Goal: Task Accomplishment & Management: Complete application form

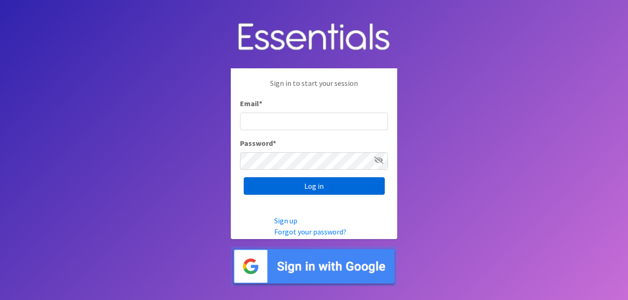
type input "[EMAIL_ADDRESS][DOMAIN_NAME]"
click at [346, 189] on input "Log in" at bounding box center [314, 186] width 141 height 18
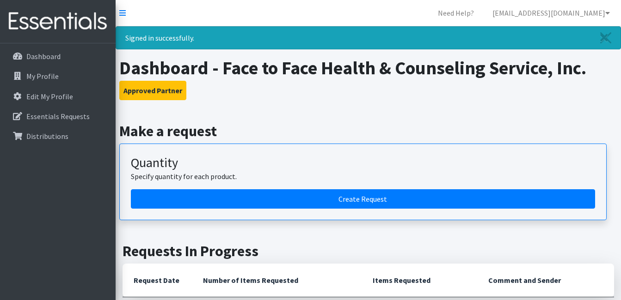
click at [356, 86] on h3 "Approved Partner" at bounding box center [368, 90] width 498 height 19
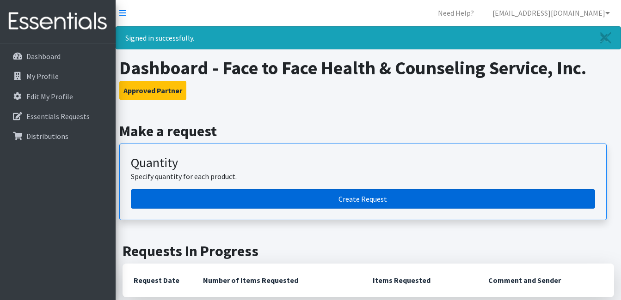
click at [369, 197] on link "Create Request" at bounding box center [363, 199] width 464 height 19
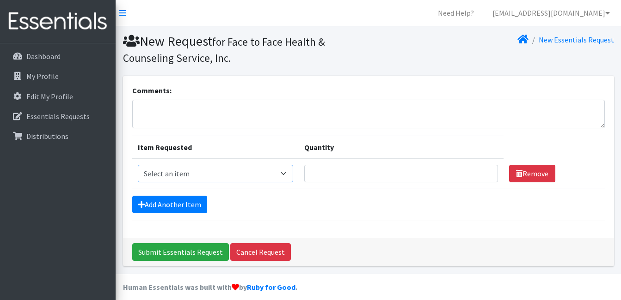
click at [291, 174] on select "Select an item Kids (Newborn) Kids (Preemie) Kids (Size 1) Kids (Size 2) Kids (…" at bounding box center [215, 174] width 155 height 18
click at [234, 124] on textarea "Comments:" at bounding box center [368, 114] width 472 height 29
type textarea "Face to Face: Clinic Location"
click at [191, 170] on select "Select an item Kids (Newborn) Kids (Preemie) Kids (Size 1) Kids (Size 2) Kids (…" at bounding box center [215, 174] width 155 height 18
click at [260, 170] on select "Select an item Kids (Newborn) Kids (Preemie) Kids (Size 1) Kids (Size 2) Kids (…" at bounding box center [215, 174] width 155 height 18
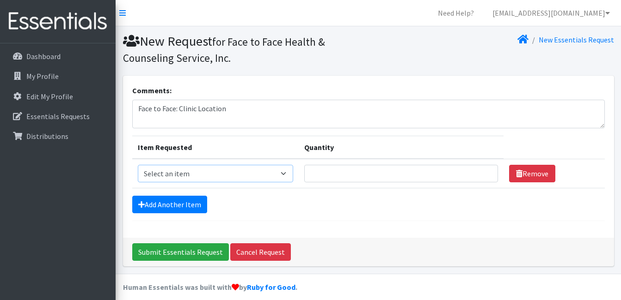
select select "11351"
click at [138, 165] on select "Select an item Kids (Newborn) Kids (Preemie) Kids (Size 1) Kids (Size 2) Kids (…" at bounding box center [215, 174] width 155 height 18
drag, startPoint x: 371, startPoint y: 172, endPoint x: 355, endPoint y: 171, distance: 15.3
click at [371, 173] on input "Quantity" at bounding box center [401, 174] width 194 height 18
type input "600"
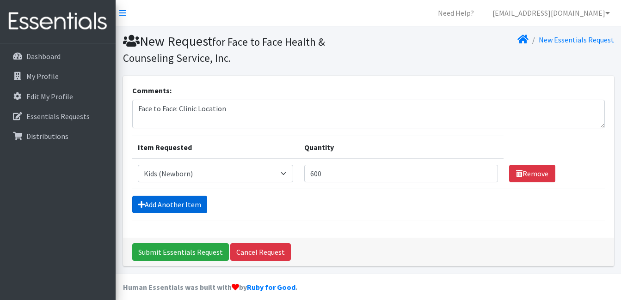
click at [177, 205] on link "Add Another Item" at bounding box center [169, 205] width 75 height 18
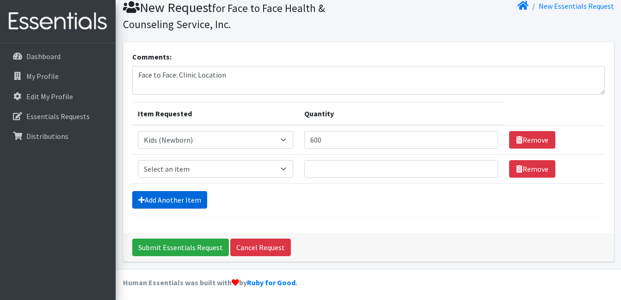
scroll to position [37, 0]
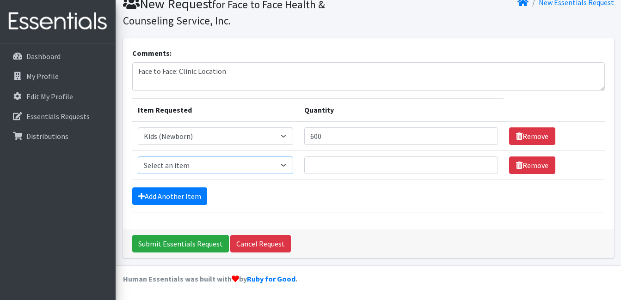
click at [218, 165] on select "Select an item Kids (Newborn) Kids (Preemie) Kids (Size 1) Kids (Size 2) Kids (…" at bounding box center [215, 166] width 155 height 18
select select "11361"
click at [138, 157] on select "Select an item Kids (Newborn) Kids (Preemie) Kids (Size 1) Kids (Size 2) Kids (…" at bounding box center [215, 166] width 155 height 18
click at [351, 164] on input "Quantity" at bounding box center [401, 166] width 194 height 18
type input "200"
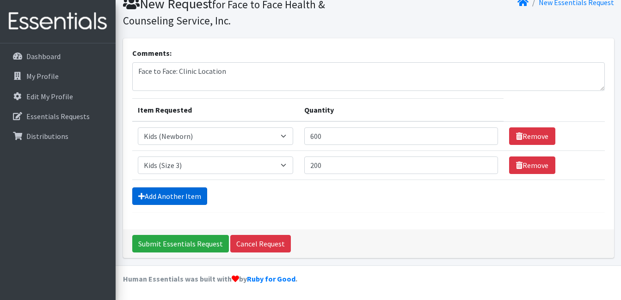
click at [180, 196] on link "Add Another Item" at bounding box center [169, 197] width 75 height 18
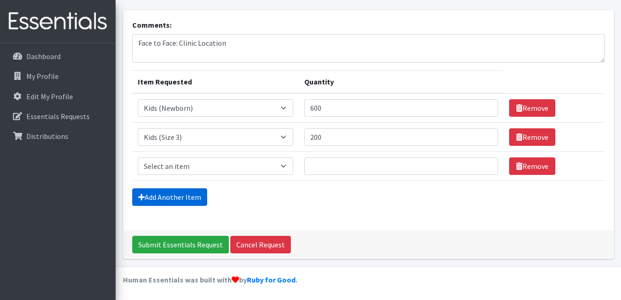
scroll to position [67, 0]
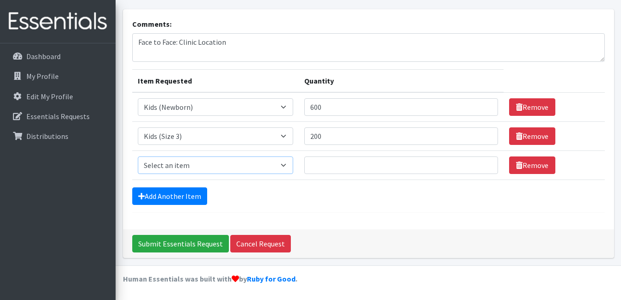
click at [154, 165] on select "Select an item Kids (Newborn) Kids (Preemie) Kids (Size 1) Kids (Size 2) Kids (…" at bounding box center [215, 166] width 155 height 18
select select "11347"
click at [138, 157] on select "Select an item Kids (Newborn) Kids (Preemie) Kids (Size 1) Kids (Size 2) Kids (…" at bounding box center [215, 166] width 155 height 18
drag, startPoint x: 375, startPoint y: 165, endPoint x: 343, endPoint y: 161, distance: 32.6
click at [374, 166] on input "Quantity" at bounding box center [401, 166] width 194 height 18
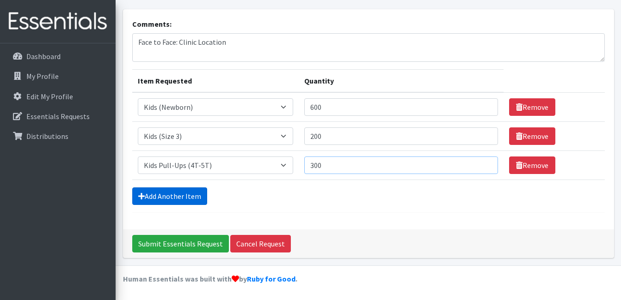
type input "300"
click at [176, 190] on link "Add Another Item" at bounding box center [169, 197] width 75 height 18
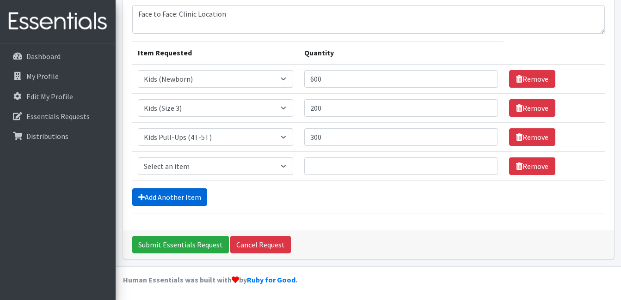
scroll to position [96, 0]
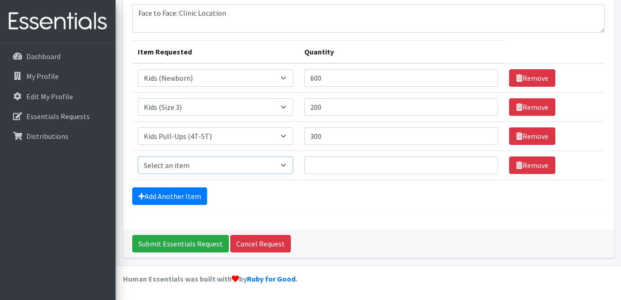
drag, startPoint x: 264, startPoint y: 164, endPoint x: 252, endPoint y: 164, distance: 12.5
click at [264, 164] on select "Select an item Kids (Newborn) Kids (Preemie) Kids (Size 1) Kids (Size 2) Kids (…" at bounding box center [215, 166] width 155 height 18
select select "11346"
click at [138, 157] on select "Select an item Kids (Newborn) Kids (Preemie) Kids (Size 1) Kids (Size 2) Kids (…" at bounding box center [215, 166] width 155 height 18
click at [388, 169] on input "Quantity" at bounding box center [401, 166] width 194 height 18
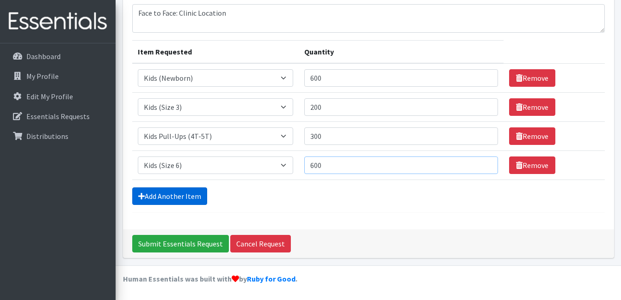
type input "600"
click at [144, 198] on icon at bounding box center [141, 196] width 6 height 7
click at [173, 196] on link "Add Another Item" at bounding box center [169, 197] width 75 height 18
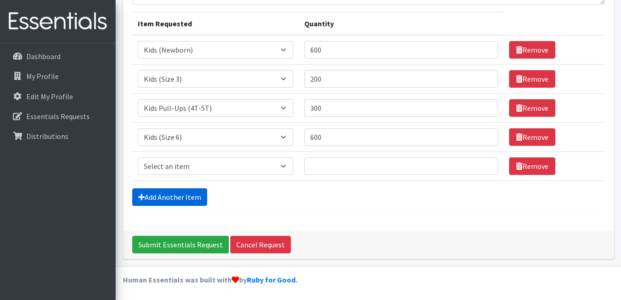
scroll to position [125, 0]
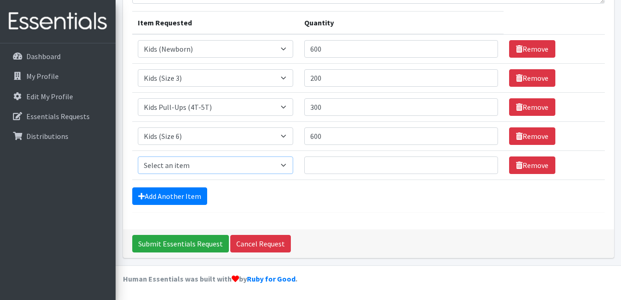
click at [170, 160] on select "Select an item Kids (Newborn) Kids (Preemie) Kids (Size 1) Kids (Size 2) Kids (…" at bounding box center [215, 166] width 155 height 18
select select "11343"
click at [138, 157] on select "Select an item Kids (Newborn) Kids (Preemie) Kids (Size 1) Kids (Size 2) Kids (…" at bounding box center [215, 166] width 155 height 18
click at [323, 157] on input "Quantity" at bounding box center [401, 166] width 194 height 18
click at [321, 165] on input "40000" at bounding box center [401, 166] width 194 height 18
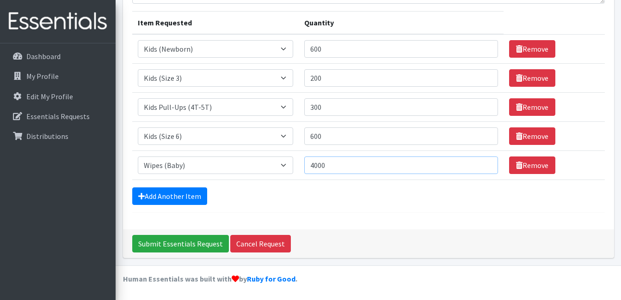
type input "4000"
drag, startPoint x: 359, startPoint y: 204, endPoint x: 355, endPoint y: 209, distance: 6.0
click at [359, 204] on div "Add Another Item" at bounding box center [368, 197] width 472 height 18
click at [163, 246] on input "Submit Essentials Request" at bounding box center [180, 244] width 97 height 18
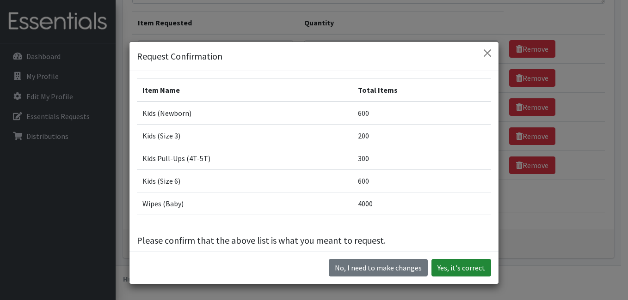
click at [453, 269] on button "Yes, it's correct" at bounding box center [461, 268] width 60 height 18
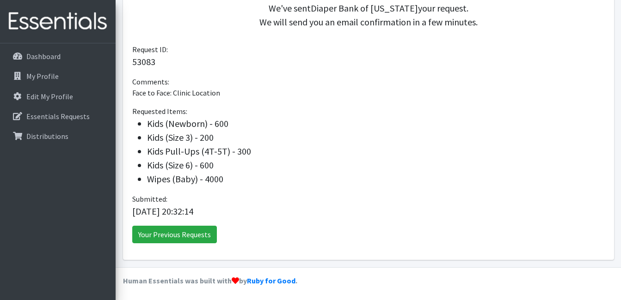
scroll to position [256, 0]
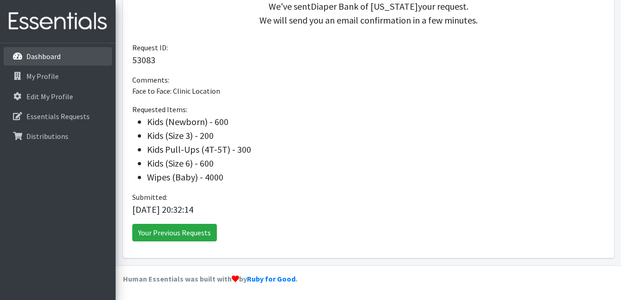
click at [43, 53] on p "Dashboard" at bounding box center [43, 56] width 34 height 9
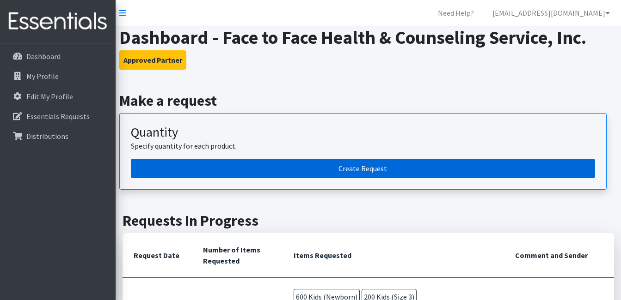
click at [345, 165] on link "Create Request" at bounding box center [363, 168] width 464 height 19
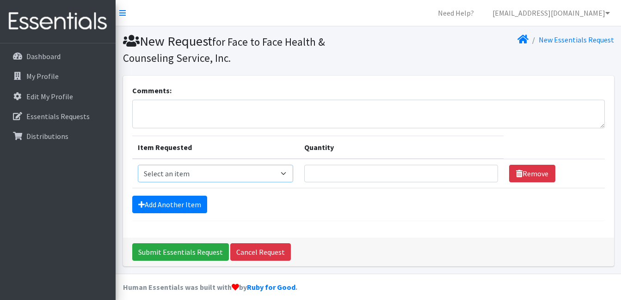
click at [205, 174] on select "Select an item Kids (Newborn) Kids (Preemie) Kids (Size 1) Kids (Size 2) Kids (…" at bounding box center [215, 174] width 155 height 18
select select "11335"
click at [138, 165] on select "Select an item Kids (Newborn) Kids (Preemie) Kids (Size 1) Kids (Size 2) Kids (…" at bounding box center [215, 174] width 155 height 18
click at [350, 171] on input "Quantity" at bounding box center [401, 174] width 194 height 18
type input "100"
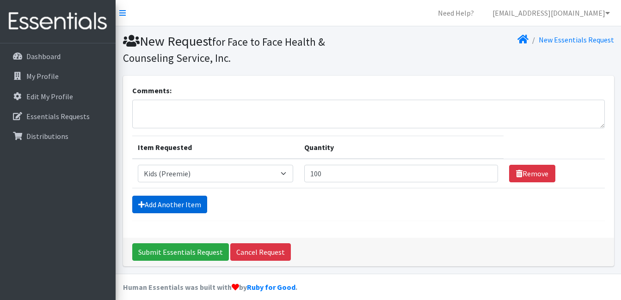
click at [172, 209] on link "Add Another Item" at bounding box center [169, 205] width 75 height 18
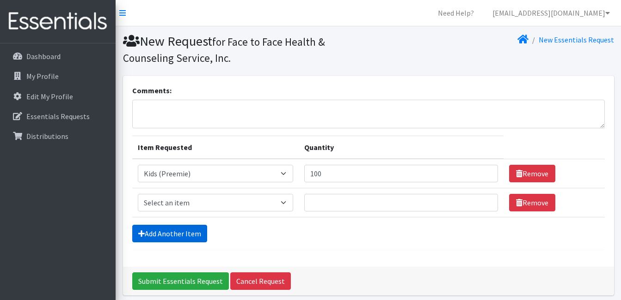
scroll to position [37, 0]
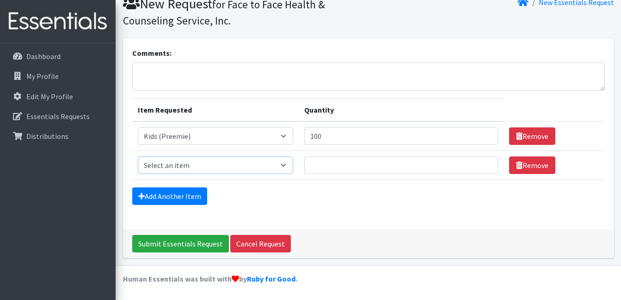
drag, startPoint x: 176, startPoint y: 164, endPoint x: 177, endPoint y: 157, distance: 7.1
click at [176, 165] on select "Select an item Kids (Newborn) Kids (Preemie) Kids (Size 1) Kids (Size 2) Kids (…" at bounding box center [215, 166] width 155 height 18
select select "11351"
click at [138, 157] on select "Select an item Kids (Newborn) Kids (Preemie) Kids (Size 1) Kids (Size 2) Kids (…" at bounding box center [215, 166] width 155 height 18
click at [329, 166] on input "Quantity" at bounding box center [401, 166] width 194 height 18
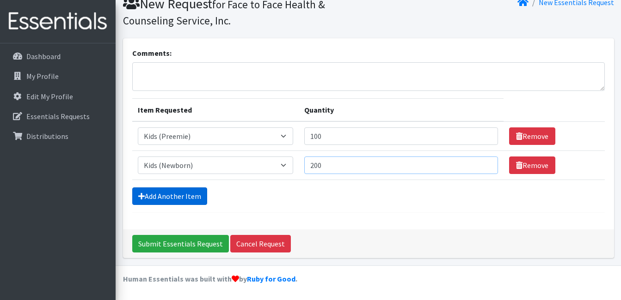
type input "200"
click at [175, 196] on link "Add Another Item" at bounding box center [169, 197] width 75 height 18
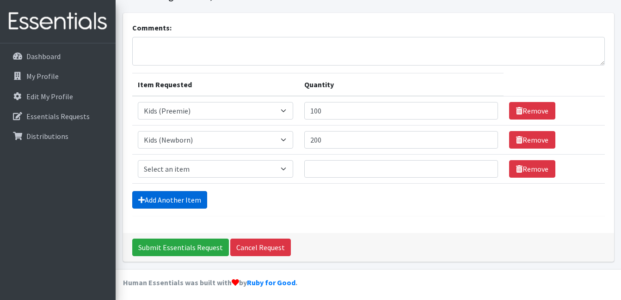
scroll to position [67, 0]
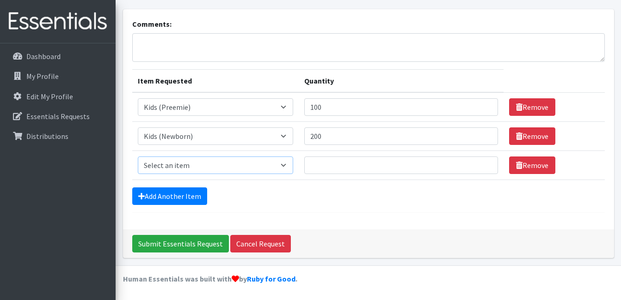
drag, startPoint x: 174, startPoint y: 163, endPoint x: 165, endPoint y: 156, distance: 11.3
click at [173, 163] on select "Select an item Kids (Newborn) Kids (Preemie) Kids (Size 1) Kids (Size 2) Kids (…" at bounding box center [215, 166] width 155 height 18
select select "11350"
click at [138, 157] on select "Select an item Kids (Newborn) Kids (Preemie) Kids (Size 1) Kids (Size 2) Kids (…" at bounding box center [215, 166] width 155 height 18
click at [363, 161] on input "Quantity" at bounding box center [401, 166] width 194 height 18
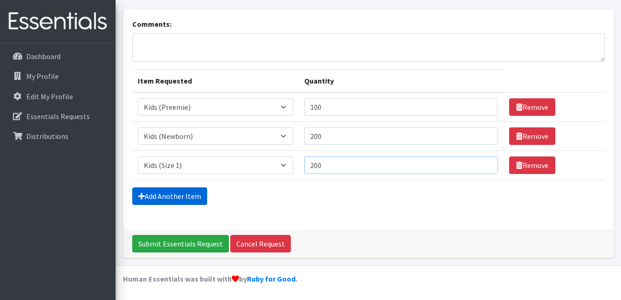
type input "200"
click at [169, 196] on link "Add Another Item" at bounding box center [169, 197] width 75 height 18
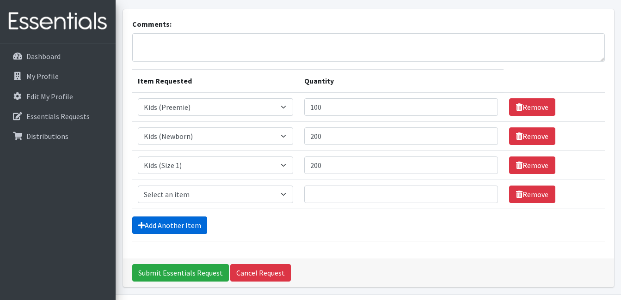
scroll to position [96, 0]
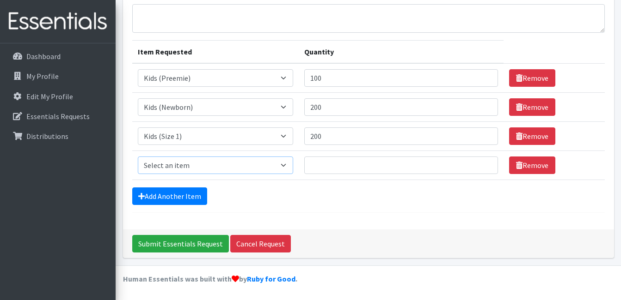
click at [169, 162] on select "Select an item Kids (Newborn) Kids (Preemie) Kids (Size 1) Kids (Size 2) Kids (…" at bounding box center [215, 166] width 155 height 18
select select "11361"
click at [138, 157] on select "Select an item Kids (Newborn) Kids (Preemie) Kids (Size 1) Kids (Size 2) Kids (…" at bounding box center [215, 166] width 155 height 18
click at [375, 172] on input "Quantity" at bounding box center [401, 166] width 194 height 18
type input "200"
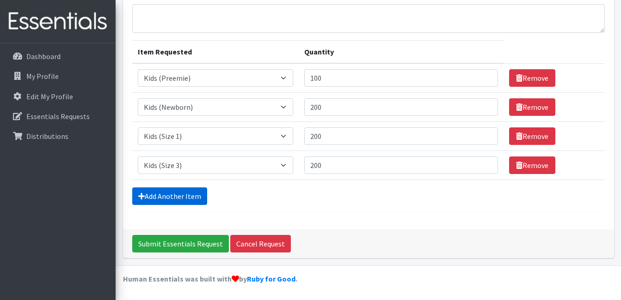
click at [156, 195] on link "Add Another Item" at bounding box center [169, 197] width 75 height 18
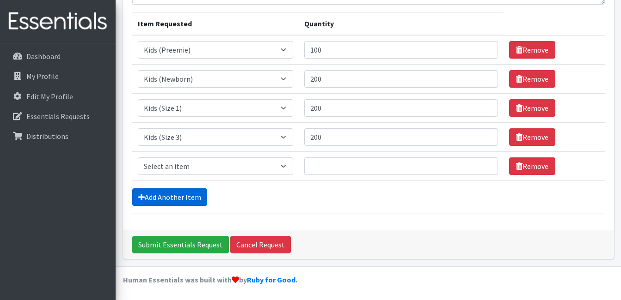
scroll to position [125, 0]
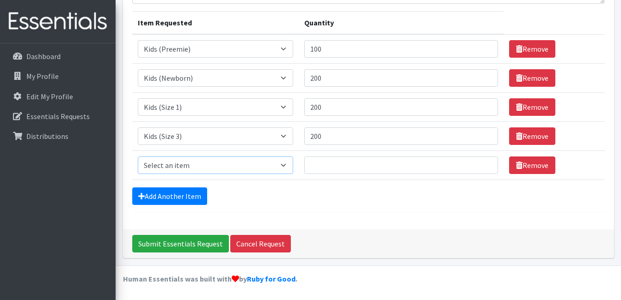
click at [173, 165] on select "Select an item Kids (Newborn) Kids (Preemie) Kids (Size 1) Kids (Size 2) Kids (…" at bounding box center [215, 166] width 155 height 18
select select "11322"
click at [138, 157] on select "Select an item Kids (Newborn) Kids (Preemie) Kids (Size 1) Kids (Size 2) Kids (…" at bounding box center [215, 166] width 155 height 18
click at [341, 168] on input "Quantity" at bounding box center [401, 166] width 194 height 18
type input "600"
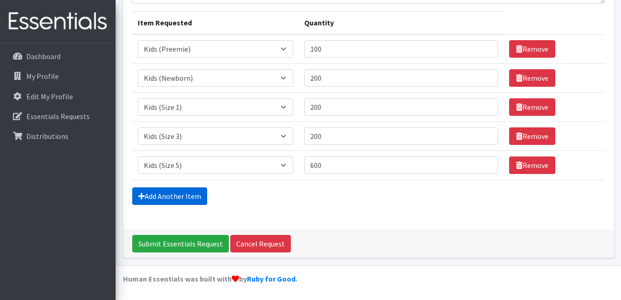
click at [169, 196] on link "Add Another Item" at bounding box center [169, 197] width 75 height 18
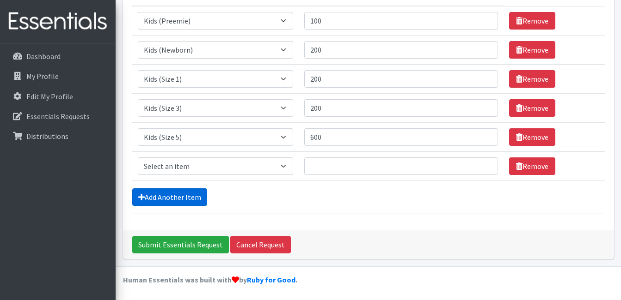
scroll to position [154, 0]
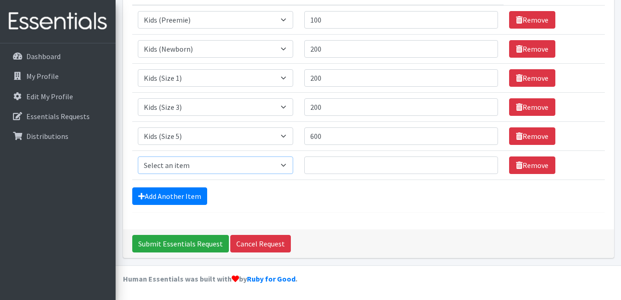
click at [202, 164] on select "Select an item Kids (Newborn) Kids (Preemie) Kids (Size 1) Kids (Size 2) Kids (…" at bounding box center [215, 166] width 155 height 18
select select "11346"
click at [138, 157] on select "Select an item Kids (Newborn) Kids (Preemie) Kids (Size 1) Kids (Size 2) Kids (…" at bounding box center [215, 166] width 155 height 18
click at [314, 167] on input "Quantity" at bounding box center [401, 166] width 194 height 18
type input "800"
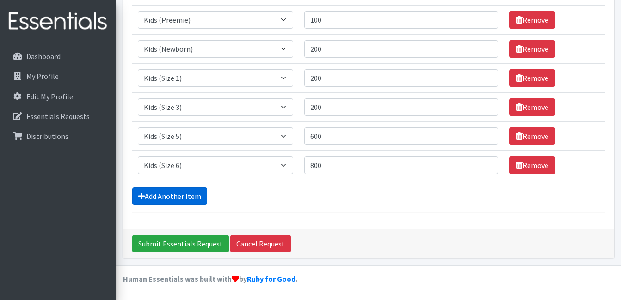
click at [191, 199] on link "Add Another Item" at bounding box center [169, 197] width 75 height 18
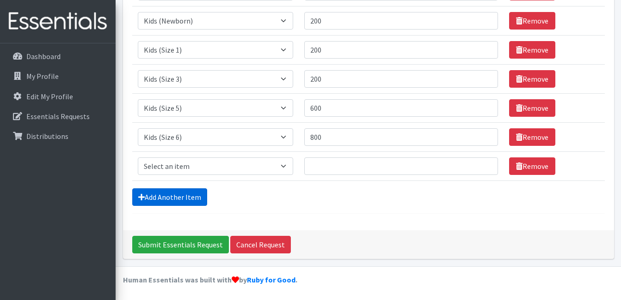
scroll to position [183, 0]
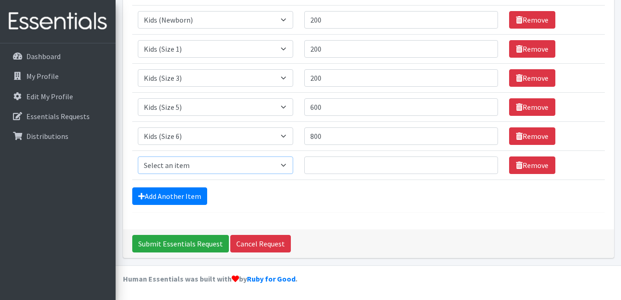
click at [183, 167] on select "Select an item Kids (Newborn) Kids (Preemie) Kids (Size 1) Kids (Size 2) Kids (…" at bounding box center [215, 166] width 155 height 18
select select "11344"
click at [138, 157] on select "Select an item Kids (Newborn) Kids (Preemie) Kids (Size 1) Kids (Size 2) Kids (…" at bounding box center [215, 166] width 155 height 18
click at [396, 169] on input "Quantity" at bounding box center [401, 166] width 194 height 18
type input "200"
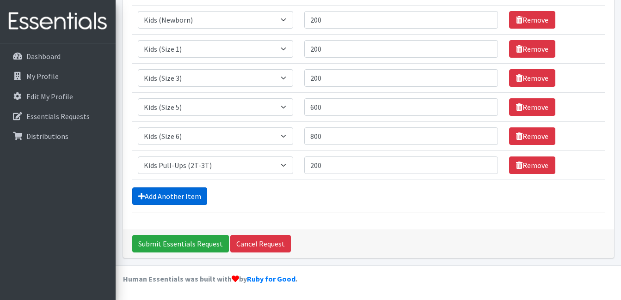
click at [191, 195] on link "Add Another Item" at bounding box center [169, 197] width 75 height 18
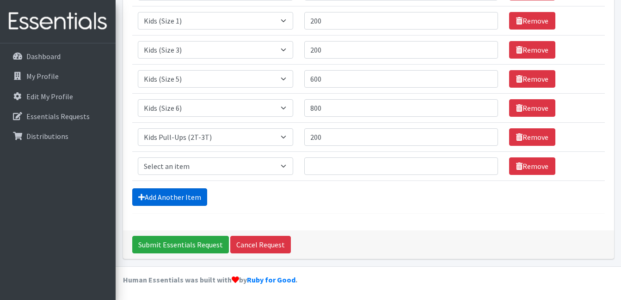
scroll to position [212, 0]
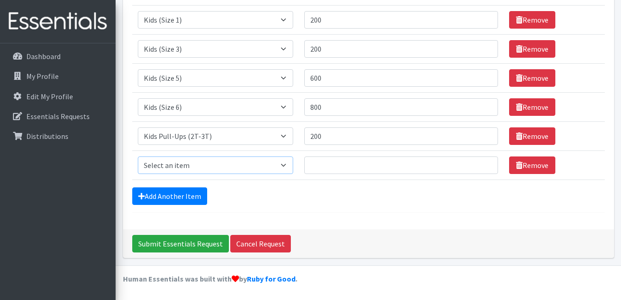
click at [187, 163] on select "Select an item Kids (Newborn) Kids (Preemie) Kids (Size 1) Kids (Size 2) Kids (…" at bounding box center [215, 166] width 155 height 18
select select "11340"
click at [138, 157] on select "Select an item Kids (Newborn) Kids (Preemie) Kids (Size 1) Kids (Size 2) Kids (…" at bounding box center [215, 166] width 155 height 18
click at [386, 165] on input "Quantity" at bounding box center [401, 166] width 194 height 18
type input "1"
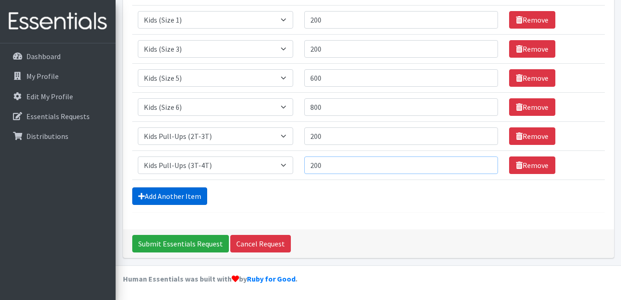
type input "200"
click at [166, 196] on link "Add Another Item" at bounding box center [169, 197] width 75 height 18
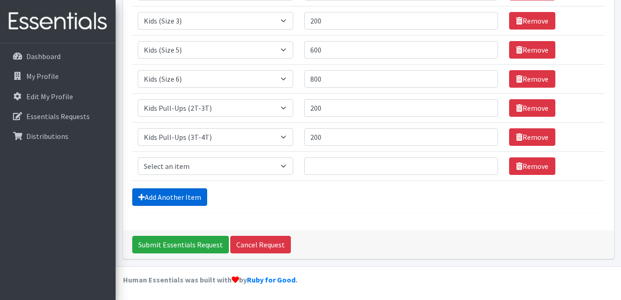
scroll to position [241, 0]
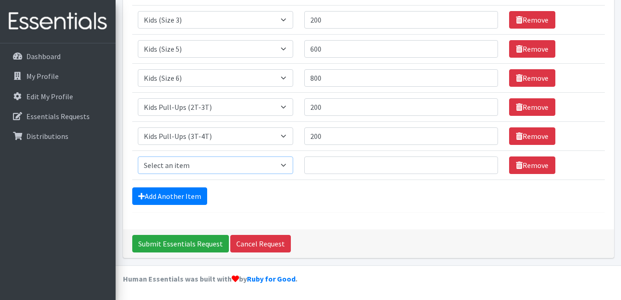
drag, startPoint x: 214, startPoint y: 163, endPoint x: 204, endPoint y: 167, distance: 10.6
click at [214, 163] on select "Select an item Kids (Newborn) Kids (Preemie) Kids (Size 1) Kids (Size 2) Kids (…" at bounding box center [215, 166] width 155 height 18
select select "11347"
click at [138, 157] on select "Select an item Kids (Newborn) Kids (Preemie) Kids (Size 1) Kids (Size 2) Kids (…" at bounding box center [215, 166] width 155 height 18
click at [329, 168] on input "Quantity" at bounding box center [401, 166] width 194 height 18
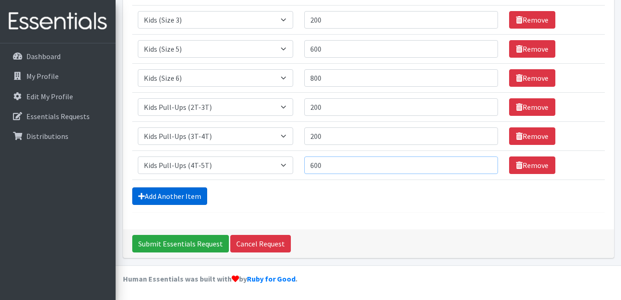
type input "600"
click at [189, 192] on link "Add Another Item" at bounding box center [169, 197] width 75 height 18
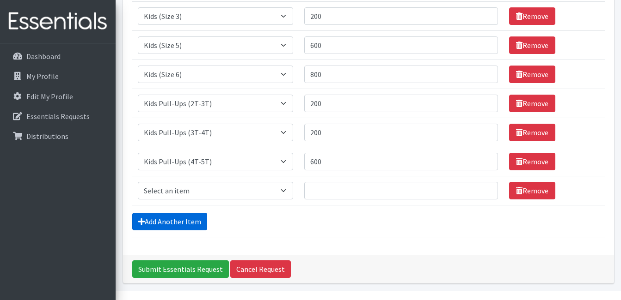
scroll to position [270, 0]
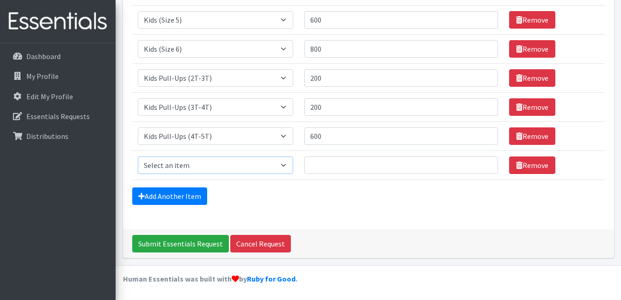
click at [178, 166] on select "Select an item Kids (Newborn) Kids (Preemie) Kids (Size 1) Kids (Size 2) Kids (…" at bounding box center [215, 166] width 155 height 18
select select "11343"
click at [138, 157] on select "Select an item Kids (Newborn) Kids (Preemie) Kids (Size 1) Kids (Size 2) Kids (…" at bounding box center [215, 166] width 155 height 18
click at [328, 169] on input "Quantity" at bounding box center [401, 166] width 194 height 18
click at [320, 164] on input "11000" at bounding box center [401, 166] width 194 height 18
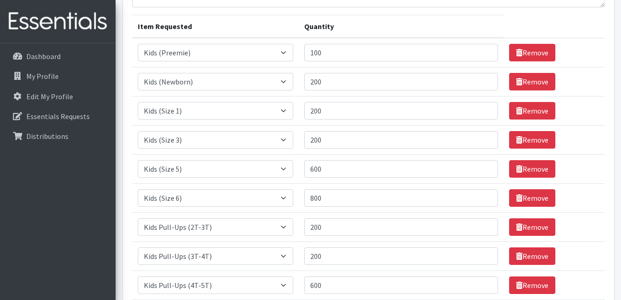
scroll to position [39, 0]
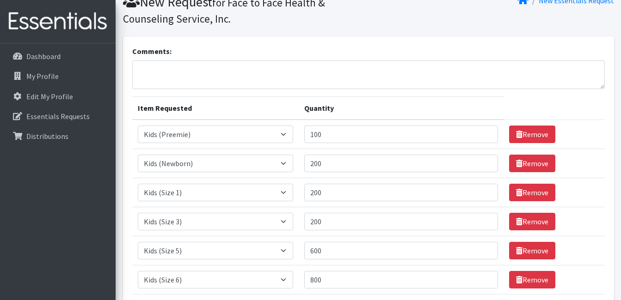
type input "11000"
click at [166, 79] on textarea "Comments:" at bounding box center [368, 75] width 472 height 29
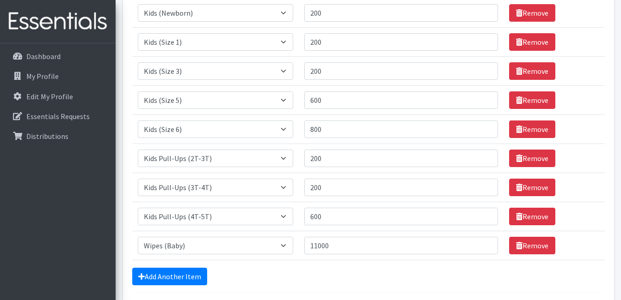
scroll to position [270, 0]
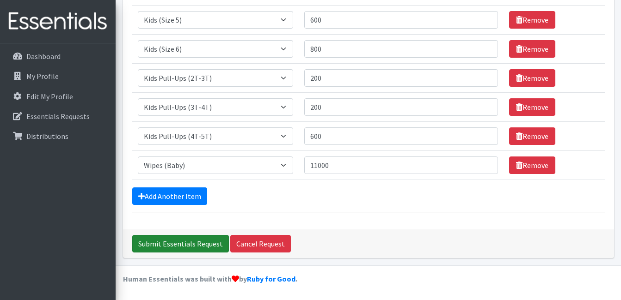
type textarea "Face to Face: SafeZone Location"
click at [177, 243] on input "Submit Essentials Request" at bounding box center [180, 244] width 97 height 18
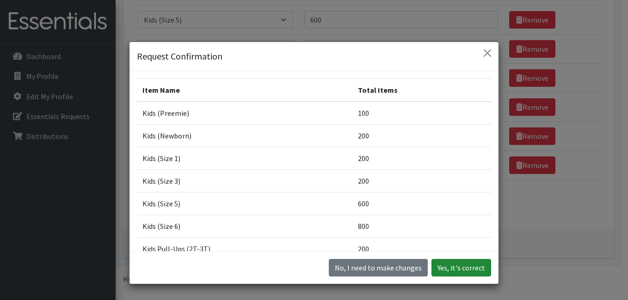
click at [460, 266] on button "Yes, it's correct" at bounding box center [461, 268] width 60 height 18
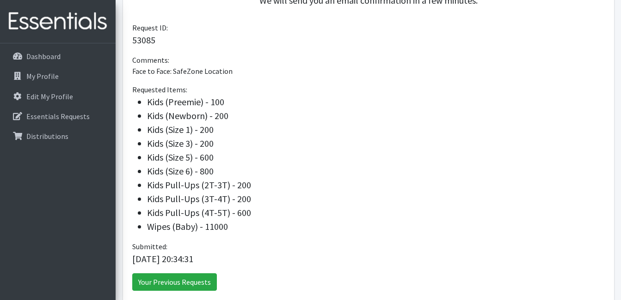
scroll to position [325, 0]
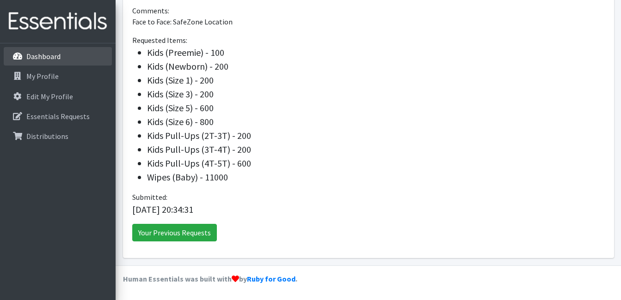
click at [39, 56] on p "Dashboard" at bounding box center [43, 56] width 34 height 9
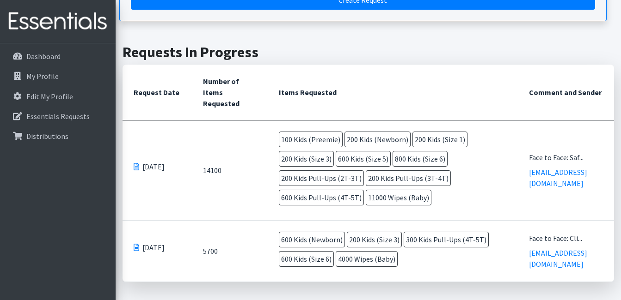
scroll to position [185, 0]
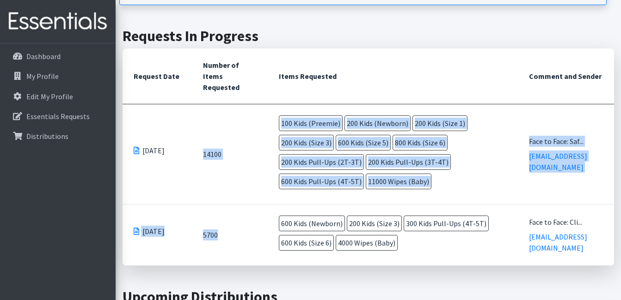
drag, startPoint x: 252, startPoint y: 230, endPoint x: 177, endPoint y: 168, distance: 97.5
click at [177, 168] on tbody "[DATE] 14100 100 Kids (Preemie) 200 Kids ([GEOGRAPHIC_DATA]) 200 Kids (Size 1) …" at bounding box center [367, 185] width 491 height 162
drag, startPoint x: 177, startPoint y: 168, endPoint x: 213, endPoint y: 228, distance: 70.1
click at [213, 228] on td "5700" at bounding box center [230, 235] width 76 height 61
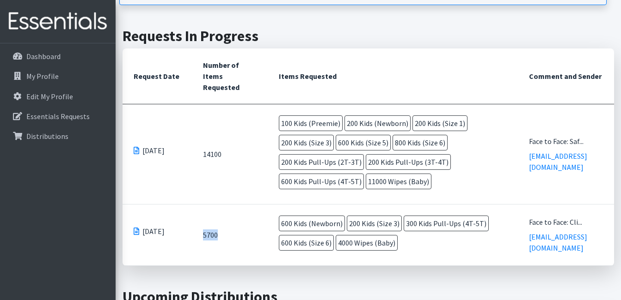
click at [213, 228] on td "5700" at bounding box center [230, 235] width 76 height 61
